Goal: Task Accomplishment & Management: Complete application form

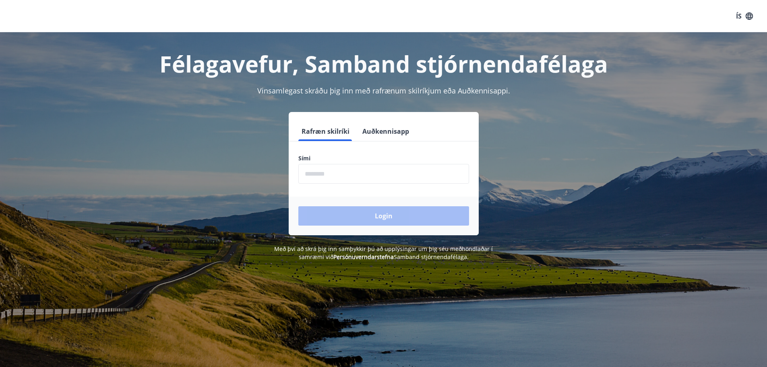
click at [379, 167] on input "phone" at bounding box center [383, 174] width 171 height 20
type input "********"
click at [370, 213] on button "Login" at bounding box center [383, 215] width 171 height 19
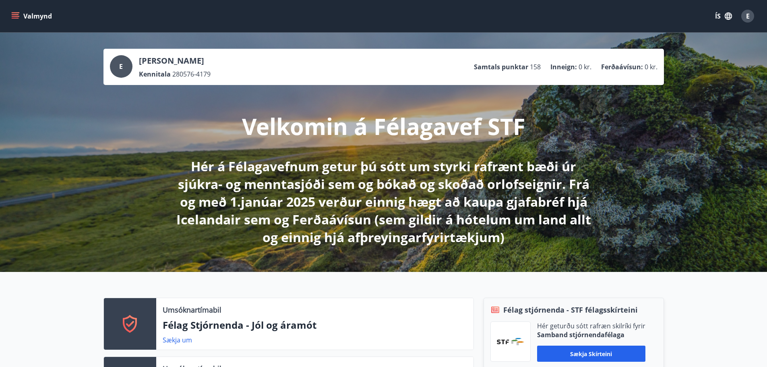
drag, startPoint x: 636, startPoint y: 252, endPoint x: 631, endPoint y: 189, distance: 63.8
click at [631, 189] on div "E [PERSON_NAME] Kennitala 280576-4179 Samtals punktar 158 Inneign : 0 kr. Ferða…" at bounding box center [383, 152] width 767 height 239
click at [14, 14] on icon "menu" at bounding box center [15, 14] width 7 height 1
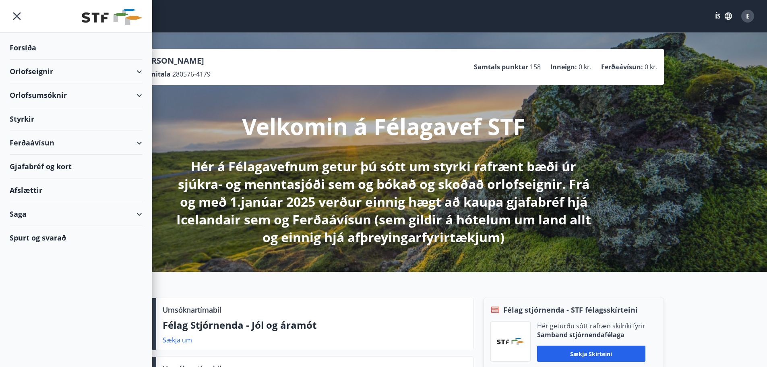
click at [63, 114] on div "Styrkir" at bounding box center [76, 119] width 132 height 24
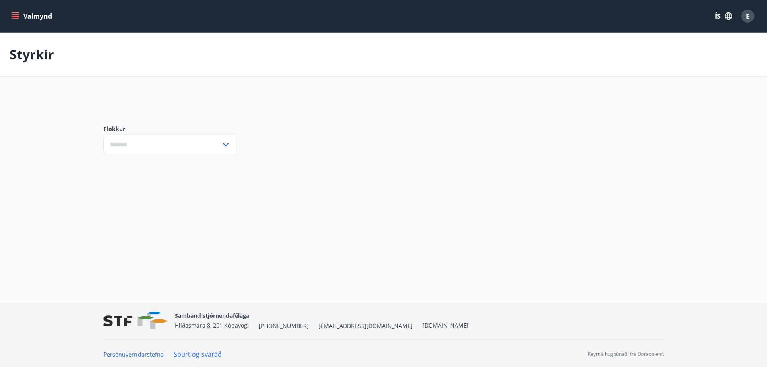
type input "***"
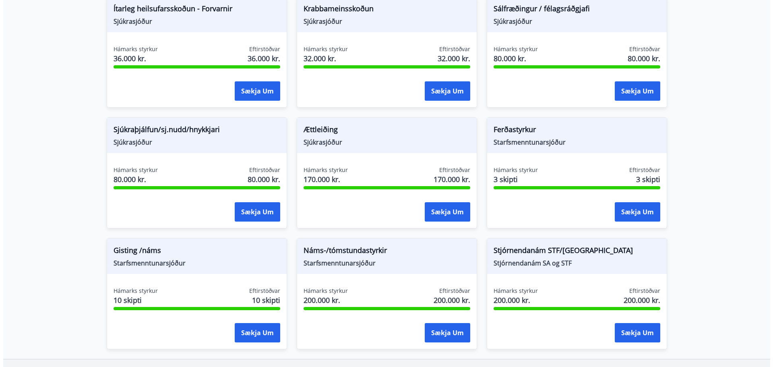
scroll to position [611, 0]
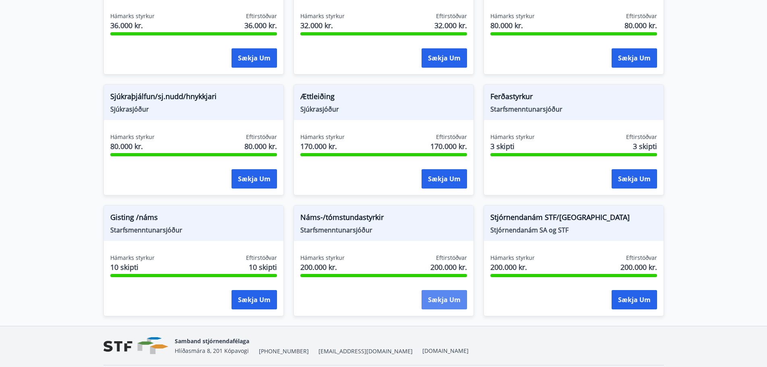
click at [452, 308] on button "Sækja um" at bounding box center [443, 299] width 45 height 19
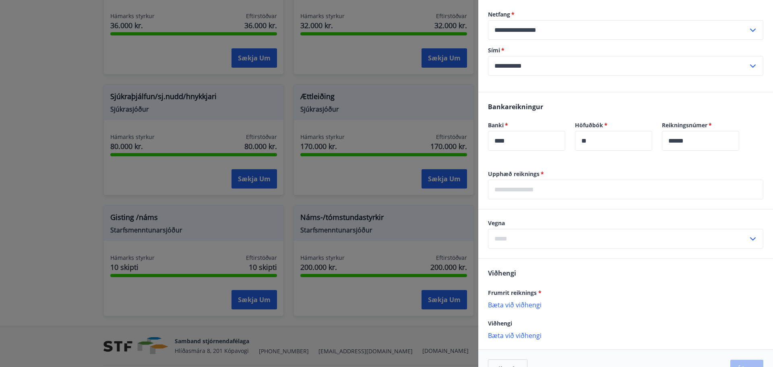
scroll to position [306, 0]
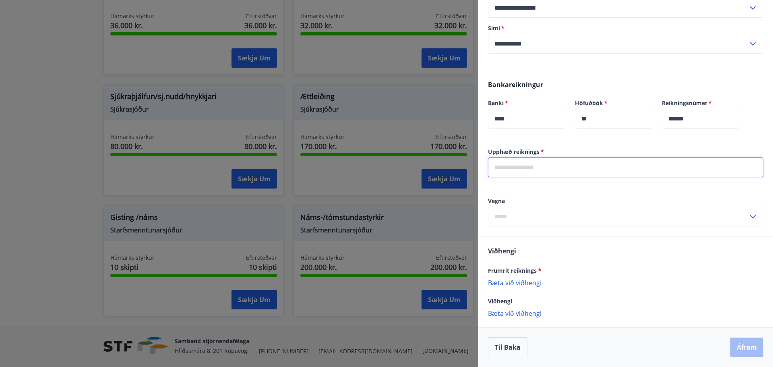
click at [520, 169] on input "text" at bounding box center [625, 167] width 275 height 20
type input "******"
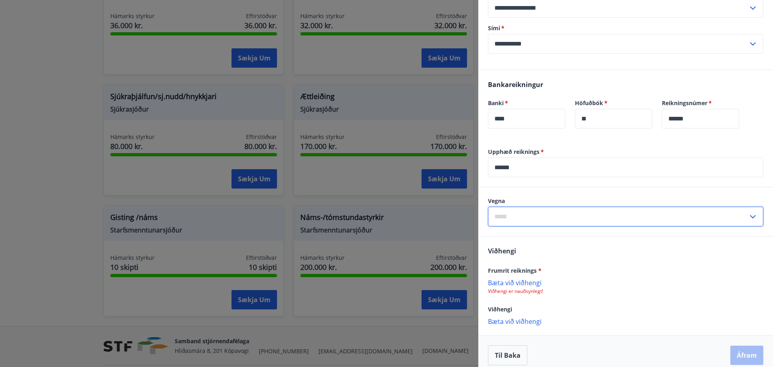
click at [498, 219] on input "text" at bounding box center [618, 217] width 260 height 20
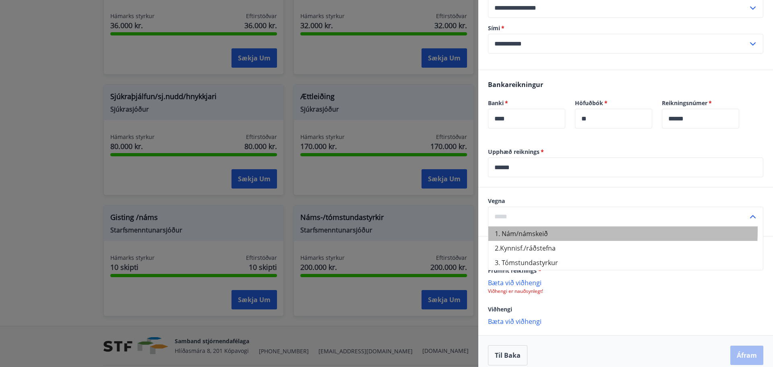
click at [511, 229] on li "1. Nám/námskeið" at bounding box center [625, 233] width 275 height 14
type input "**********"
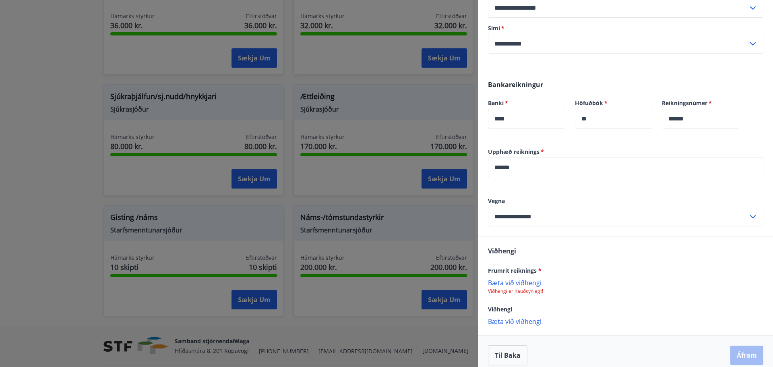
scroll to position [314, 0]
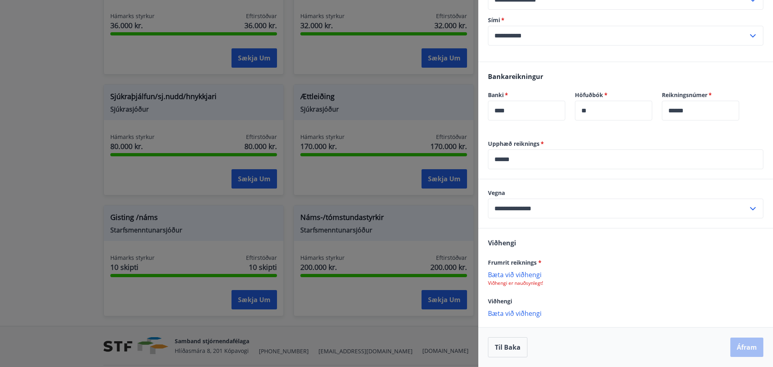
click at [534, 277] on p "Bæta við viðhengi" at bounding box center [625, 274] width 275 height 8
click at [521, 278] on p "Bæta við viðhengi" at bounding box center [625, 274] width 275 height 8
click at [740, 345] on button "Áfram" at bounding box center [746, 346] width 33 height 19
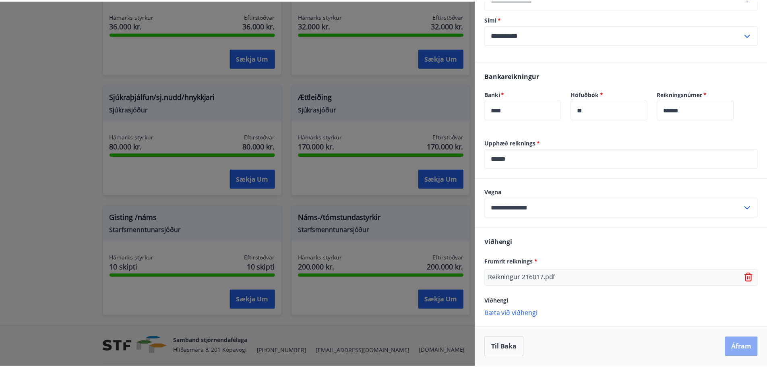
scroll to position [0, 0]
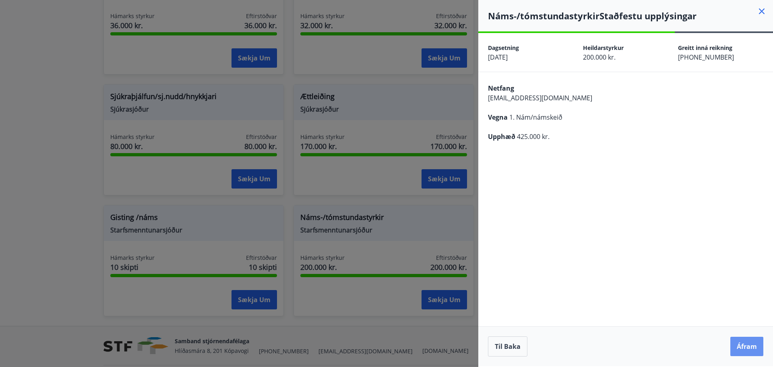
click at [740, 345] on button "Áfram" at bounding box center [746, 346] width 33 height 19
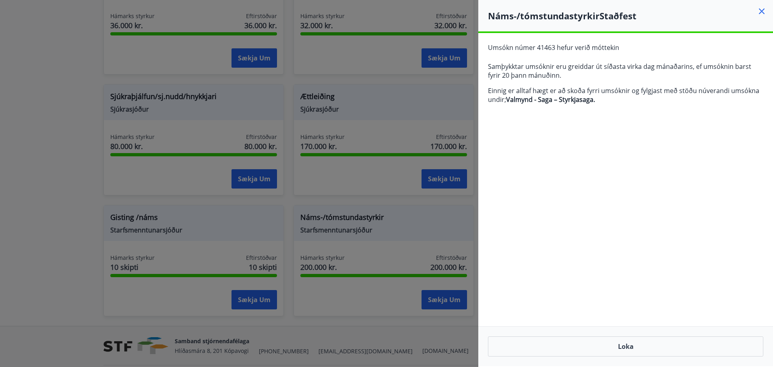
click at [740, 345] on button "Loka" at bounding box center [625, 346] width 275 height 20
